Goal: Transaction & Acquisition: Purchase product/service

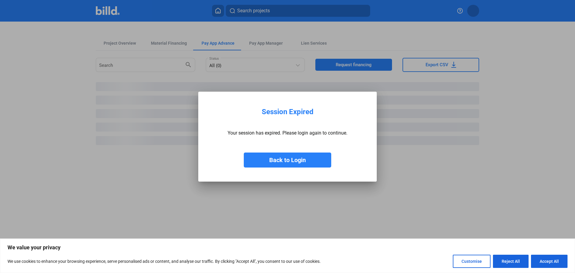
click at [295, 163] on button "Back to Login" at bounding box center [288, 160] width 88 height 15
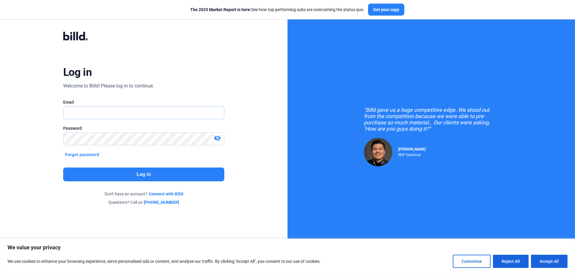
type input "[EMAIL_ADDRESS][DOMAIN_NAME]"
click at [142, 180] on button "Log in" at bounding box center [143, 175] width 161 height 14
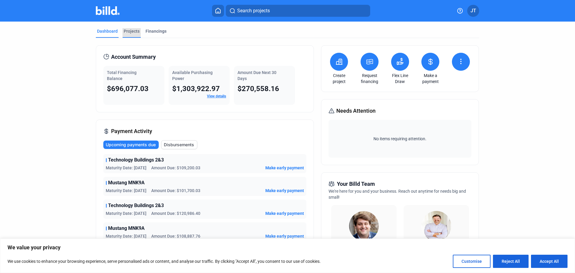
click at [124, 32] on div "Projects" at bounding box center [132, 31] width 16 height 6
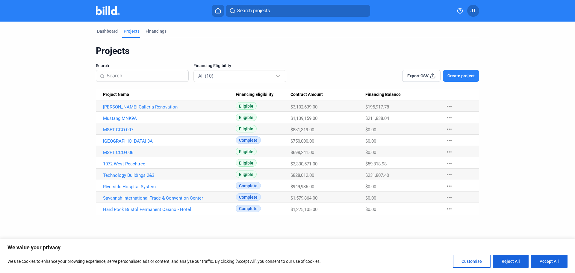
click at [131, 164] on link "1072 West Peachtree" at bounding box center [169, 163] width 133 height 5
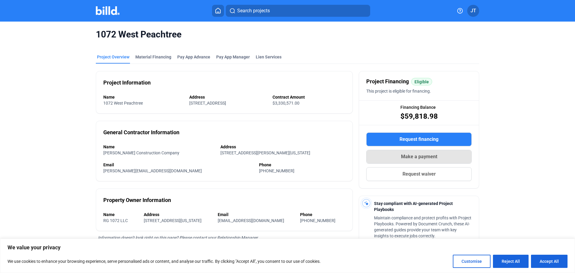
click at [417, 156] on span "Make a payment" at bounding box center [419, 156] width 36 height 7
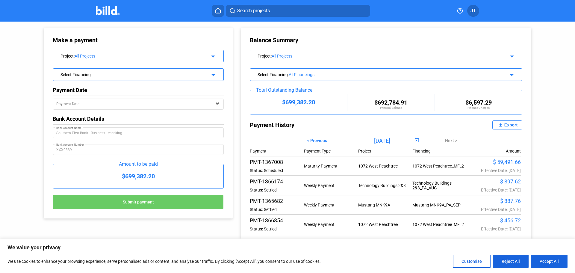
click at [212, 59] on mat-icon "arrow_drop_down" at bounding box center [212, 55] width 7 height 7
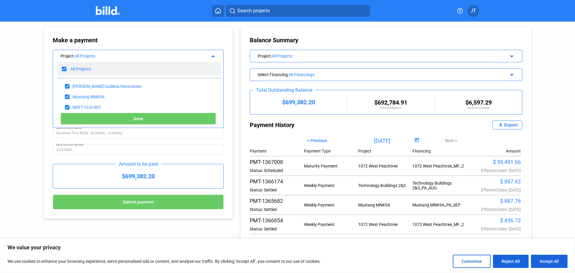
click at [64, 70] on input "checkbox" at bounding box center [64, 68] width 4 height 9
checkbox input "false"
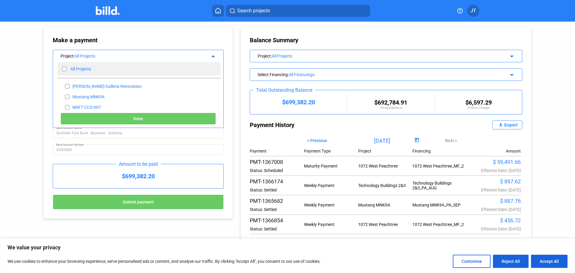
checkbox input "false"
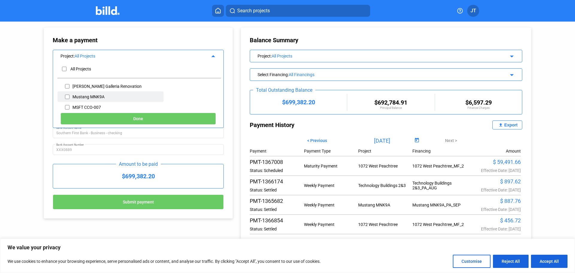
scroll to position [30, 0]
click at [68, 98] on input "checkbox" at bounding box center [67, 98] width 4 height 9
checkbox input "true"
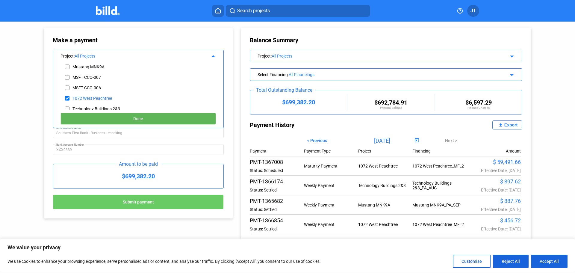
click at [144, 120] on button "Done" at bounding box center [139, 119] width 156 height 12
